Goal: Task Accomplishment & Management: Use online tool/utility

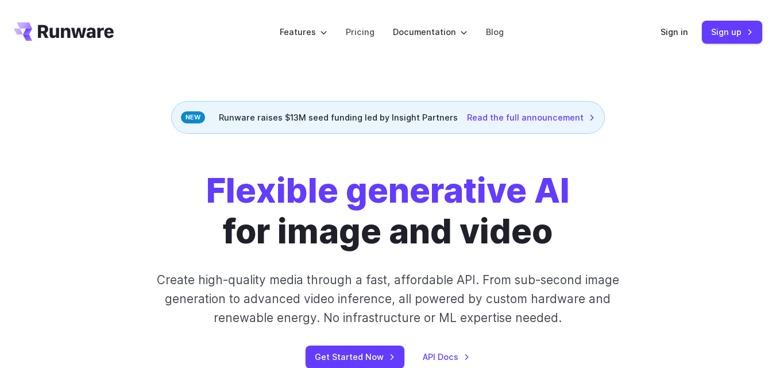
scroll to position [153, 0]
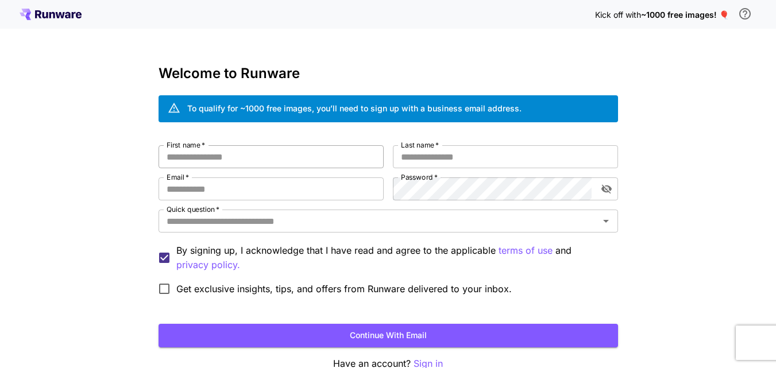
click at [261, 155] on input "First name   *" at bounding box center [271, 156] width 225 height 23
type input "*****"
click at [418, 153] on input "Last name   *" at bounding box center [505, 156] width 225 height 23
type input "****"
click at [242, 199] on input "Email   *" at bounding box center [271, 189] width 225 height 23
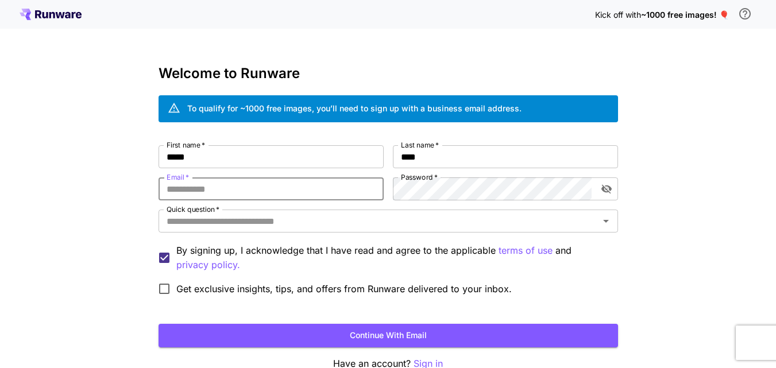
type input "**********"
click at [288, 222] on input "Quick question   *" at bounding box center [379, 221] width 434 height 16
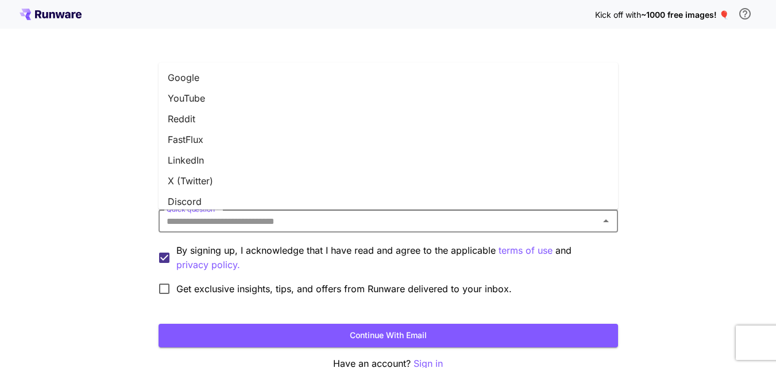
click at [202, 98] on li "YouTube" at bounding box center [389, 98] width 460 height 21
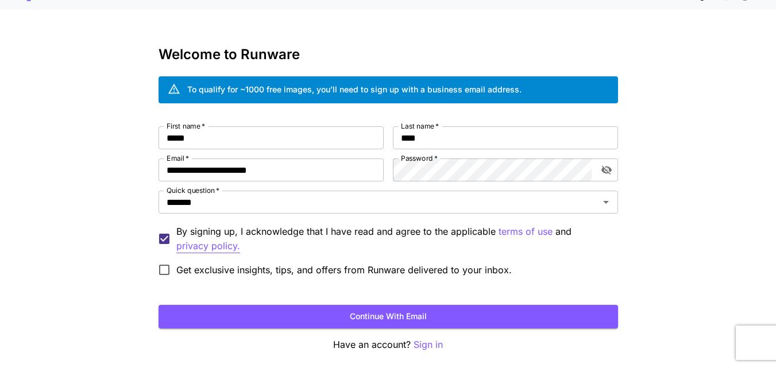
scroll to position [38, 0]
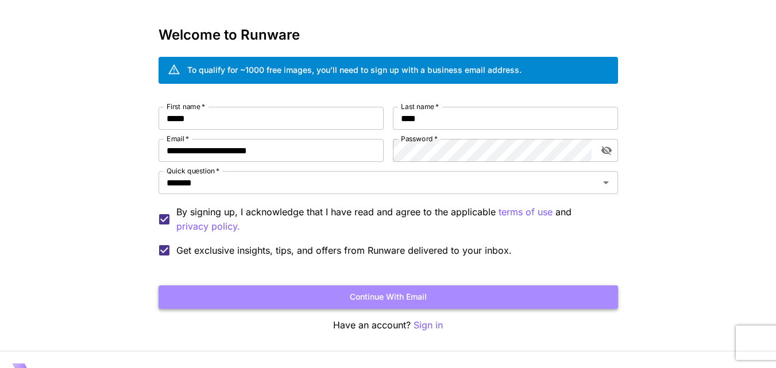
click at [411, 299] on button "Continue with email" at bounding box center [389, 297] width 460 height 24
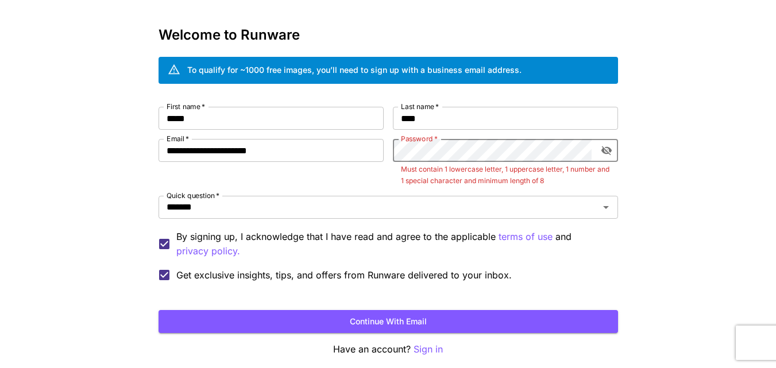
click at [606, 150] on icon "toggle password visibility" at bounding box center [606, 150] width 11 height 11
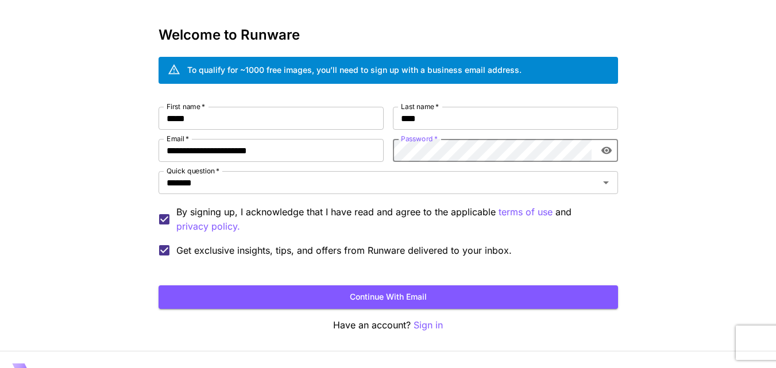
click at [664, 167] on div "**********" at bounding box center [388, 178] width 776 height 433
click at [607, 153] on icon "toggle password visibility" at bounding box center [606, 150] width 11 height 11
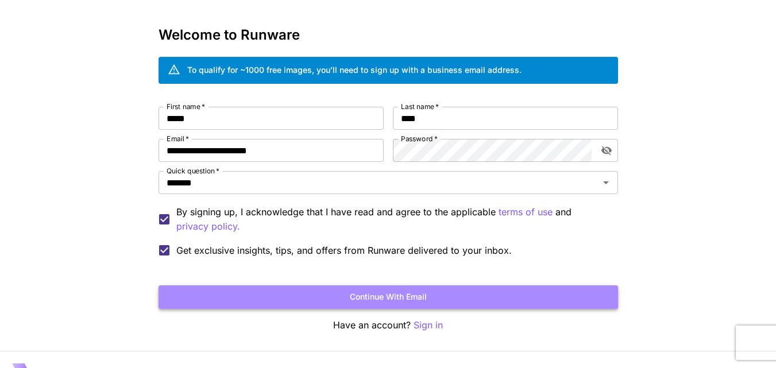
click at [398, 294] on button "Continue with email" at bounding box center [389, 297] width 460 height 24
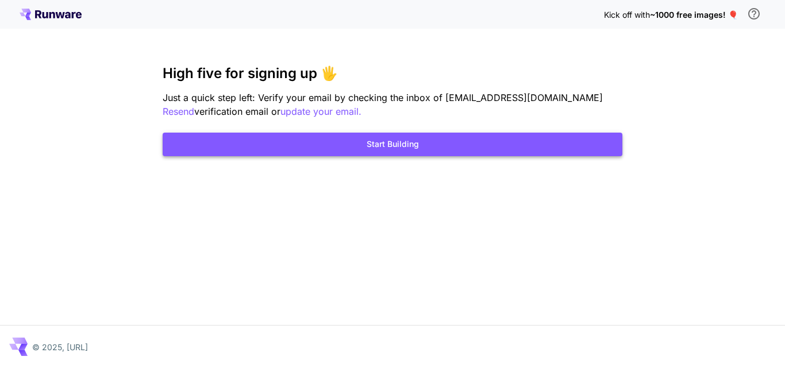
click at [415, 145] on button "Start Building" at bounding box center [393, 145] width 460 height 24
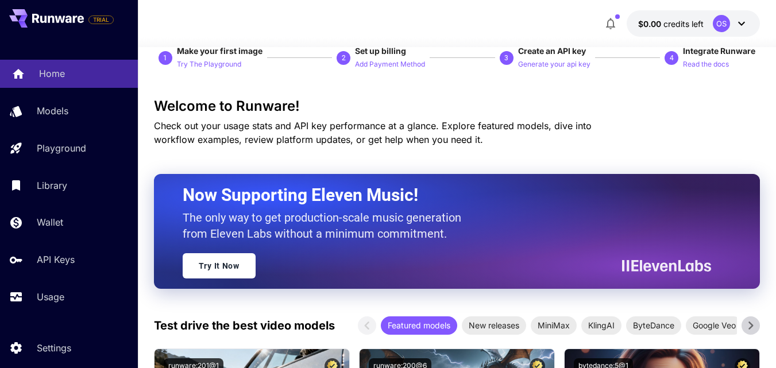
click at [84, 69] on div "Home" at bounding box center [84, 74] width 90 height 14
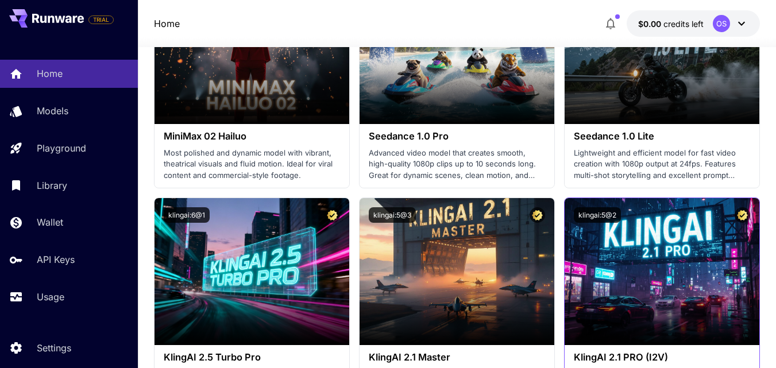
scroll to position [747, 0]
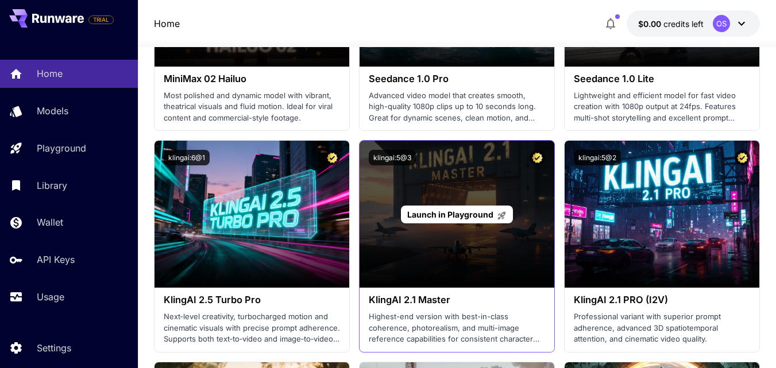
click at [437, 232] on div "Launch in Playground" at bounding box center [457, 214] width 195 height 147
click at [438, 234] on div "Launch in Playground" at bounding box center [457, 214] width 195 height 147
click at [420, 229] on div "Launch in Playground" at bounding box center [457, 214] width 195 height 147
click at [431, 279] on div "Launch in Playground" at bounding box center [457, 214] width 195 height 147
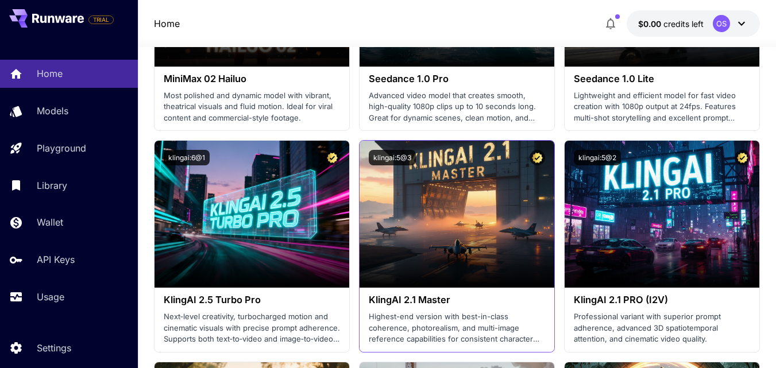
click at [465, 307] on div "KlingAI 2.1 Master Highest-end version with best-in-class coherence, photoreali…" at bounding box center [457, 320] width 195 height 64
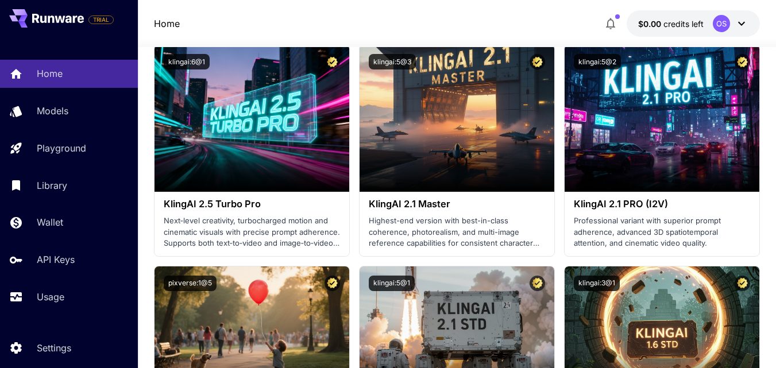
scroll to position [862, 0]
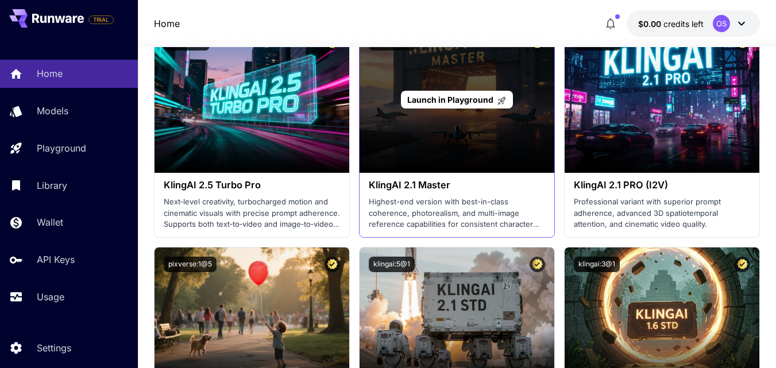
click at [460, 102] on span "Launch in Playground" at bounding box center [450, 100] width 86 height 10
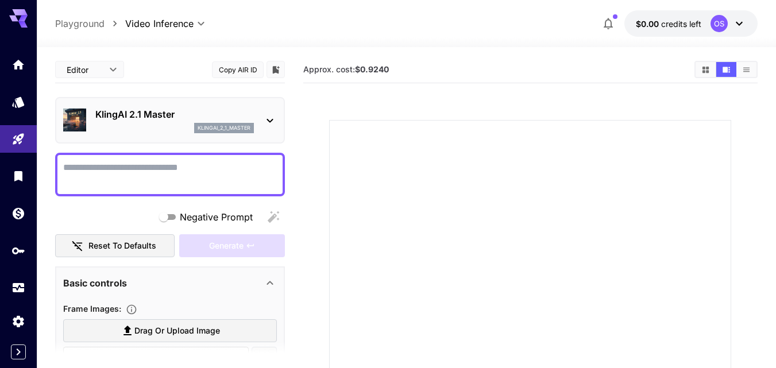
click at [273, 122] on icon at bounding box center [270, 121] width 14 height 14
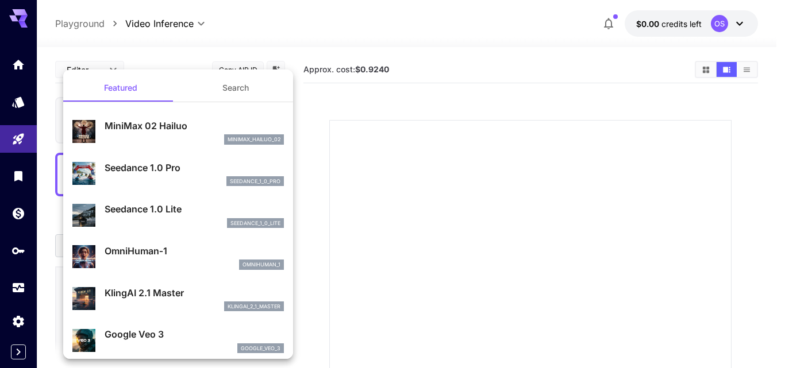
click at [217, 91] on button "Search" at bounding box center [235, 88] width 115 height 28
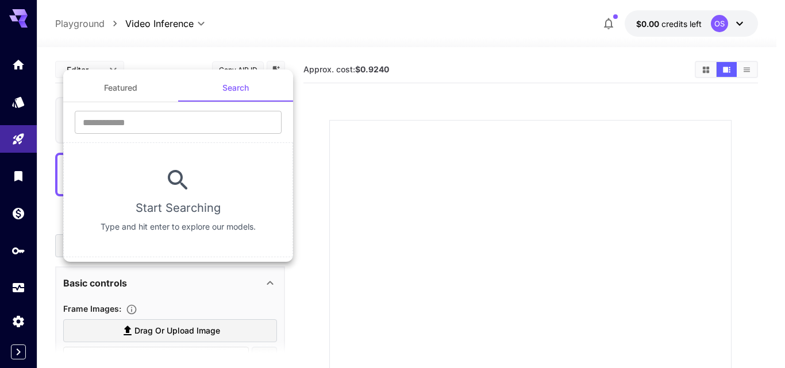
click at [152, 88] on button "Featured" at bounding box center [120, 88] width 115 height 28
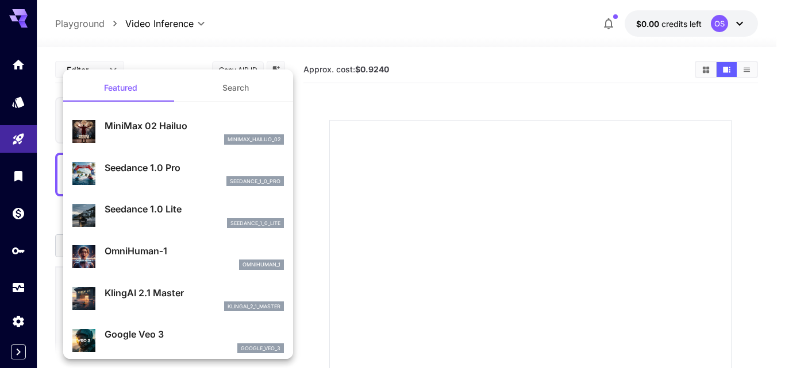
click at [321, 103] on div at bounding box center [392, 184] width 785 height 368
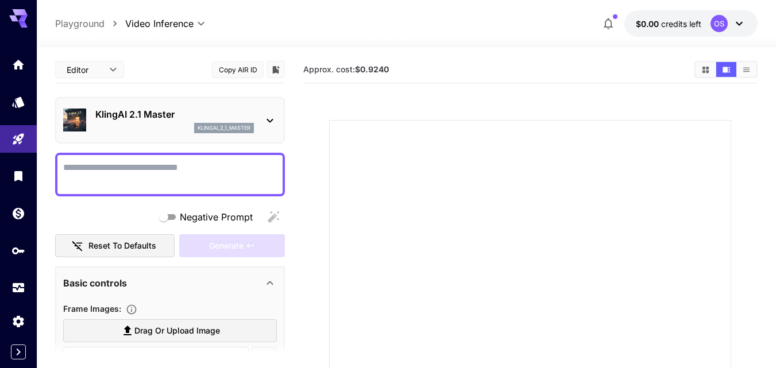
click at [175, 175] on textarea "Negative Prompt" at bounding box center [170, 175] width 214 height 28
click at [16, 104] on icon "Models" at bounding box center [19, 98] width 12 height 11
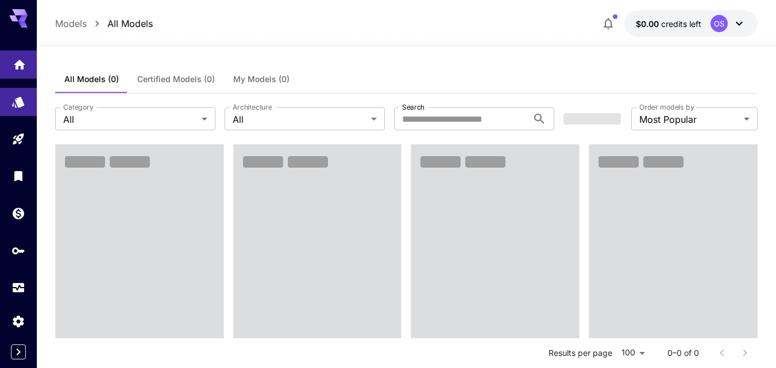
click at [13, 70] on link at bounding box center [18, 65] width 37 height 28
